Goal: Navigation & Orientation: Understand site structure

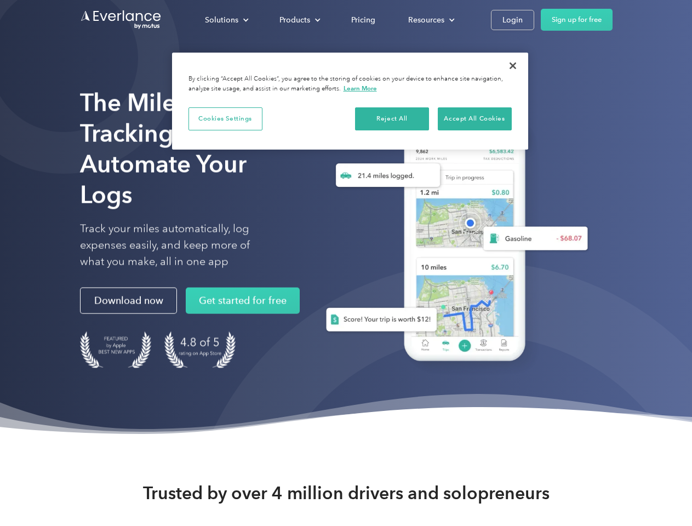
click at [226, 20] on div "Solutions" at bounding box center [221, 20] width 33 height 14
click at [299, 20] on div "Products" at bounding box center [294, 20] width 31 height 14
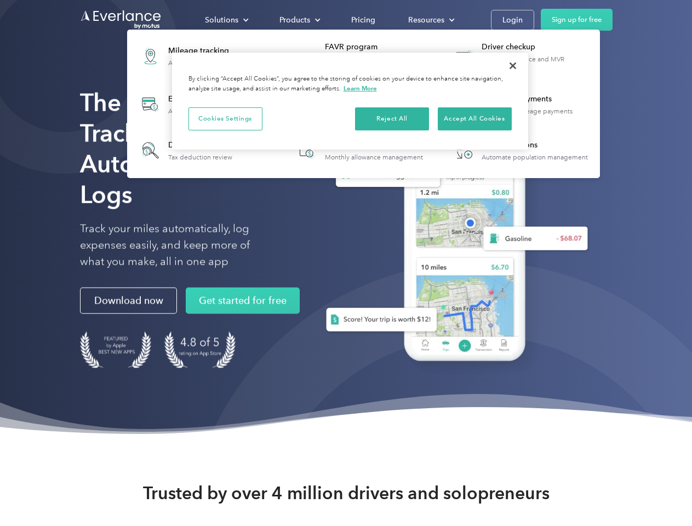
click at [430, 20] on div "Resources" at bounding box center [426, 20] width 36 height 14
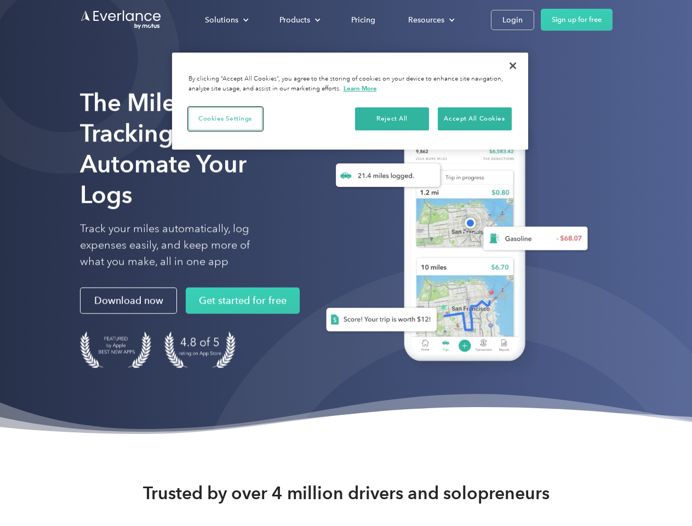
click at [225, 118] on button "Cookies Settings" at bounding box center [225, 118] width 74 height 23
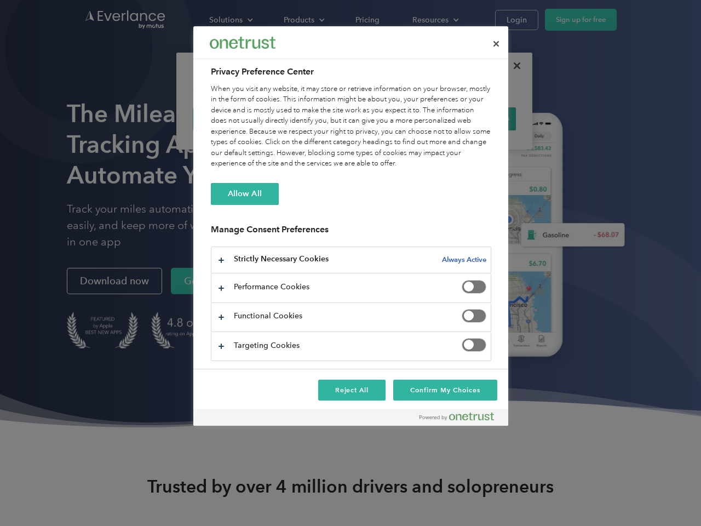
click at [392, 118] on div "When you visit any website, it may store or retrieve information on your browse…" at bounding box center [351, 126] width 281 height 85
click at [475, 118] on div "When you visit any website, it may store or retrieve information on your browse…" at bounding box center [351, 126] width 281 height 85
click at [513, 66] on div at bounding box center [350, 263] width 701 height 526
